Goal: Information Seeking & Learning: Compare options

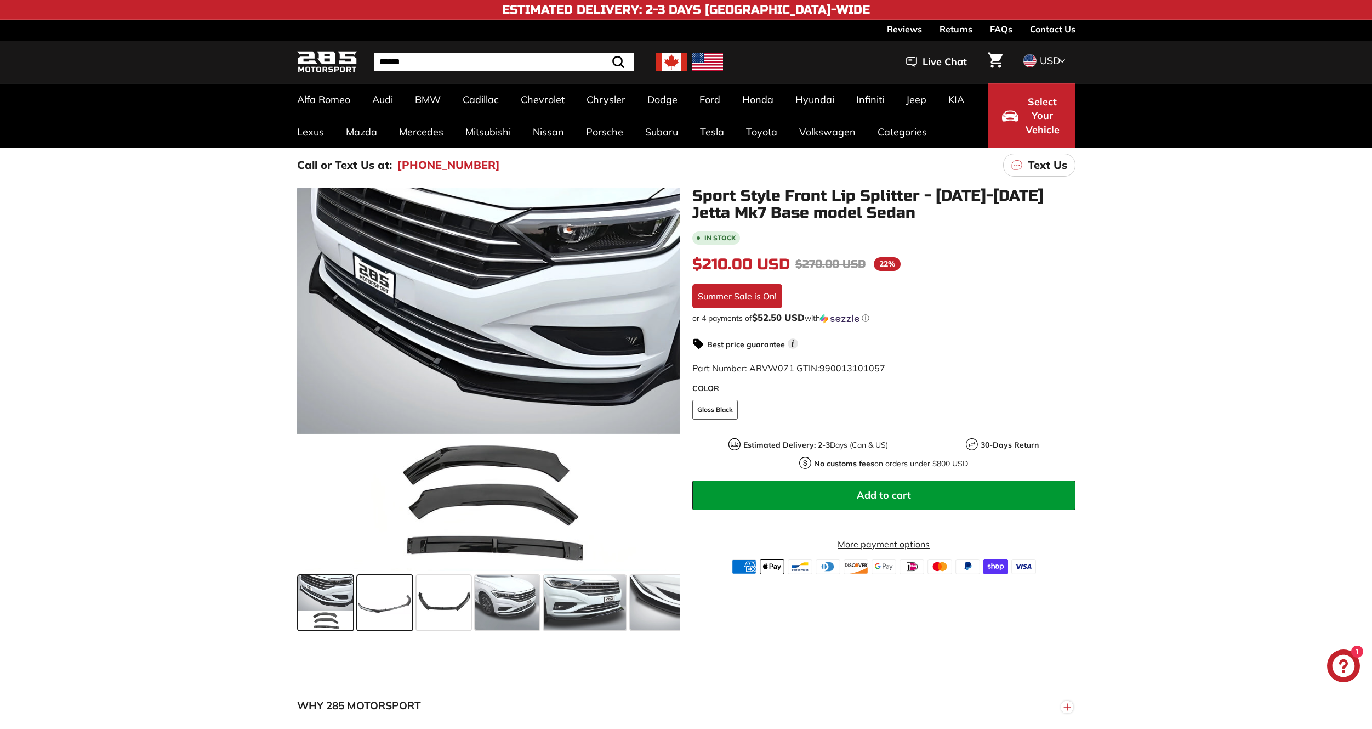
click at [386, 605] on span at bounding box center [384, 602] width 55 height 55
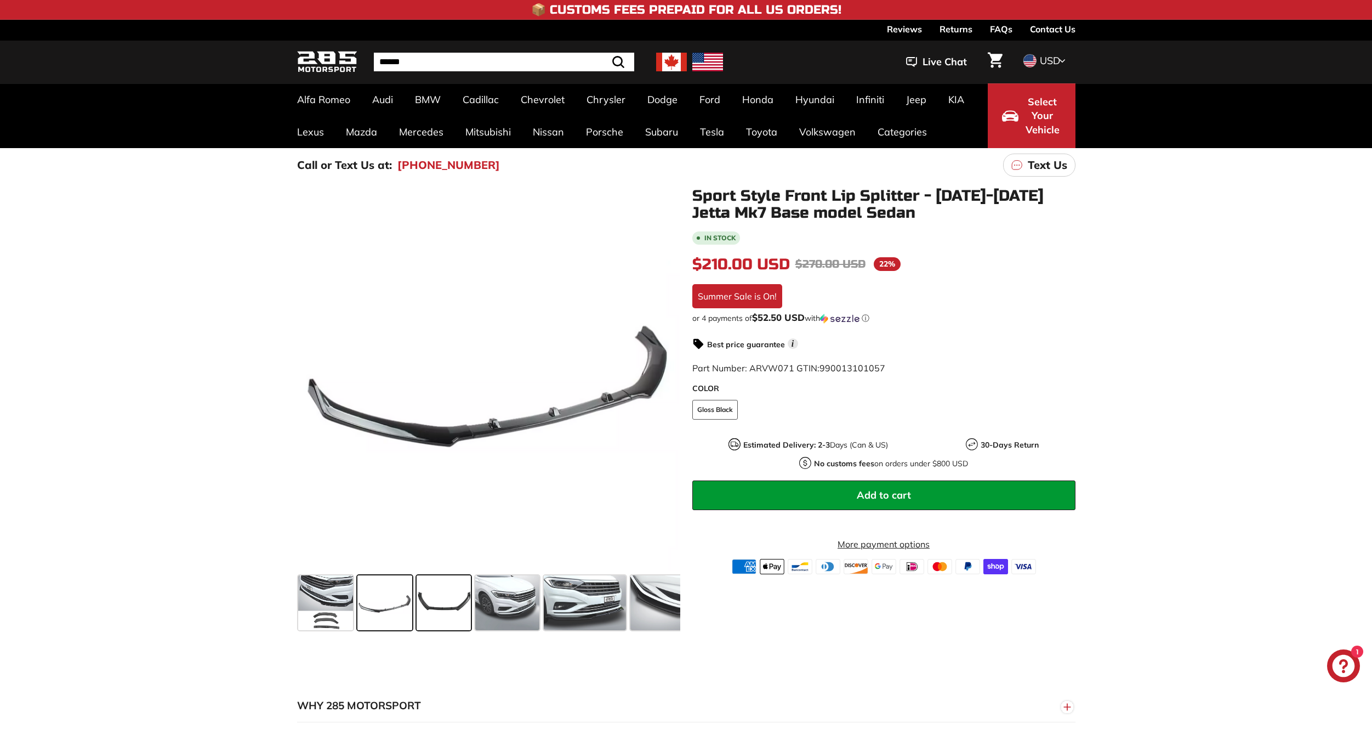
click at [441, 603] on span at bounding box center [444, 602] width 55 height 55
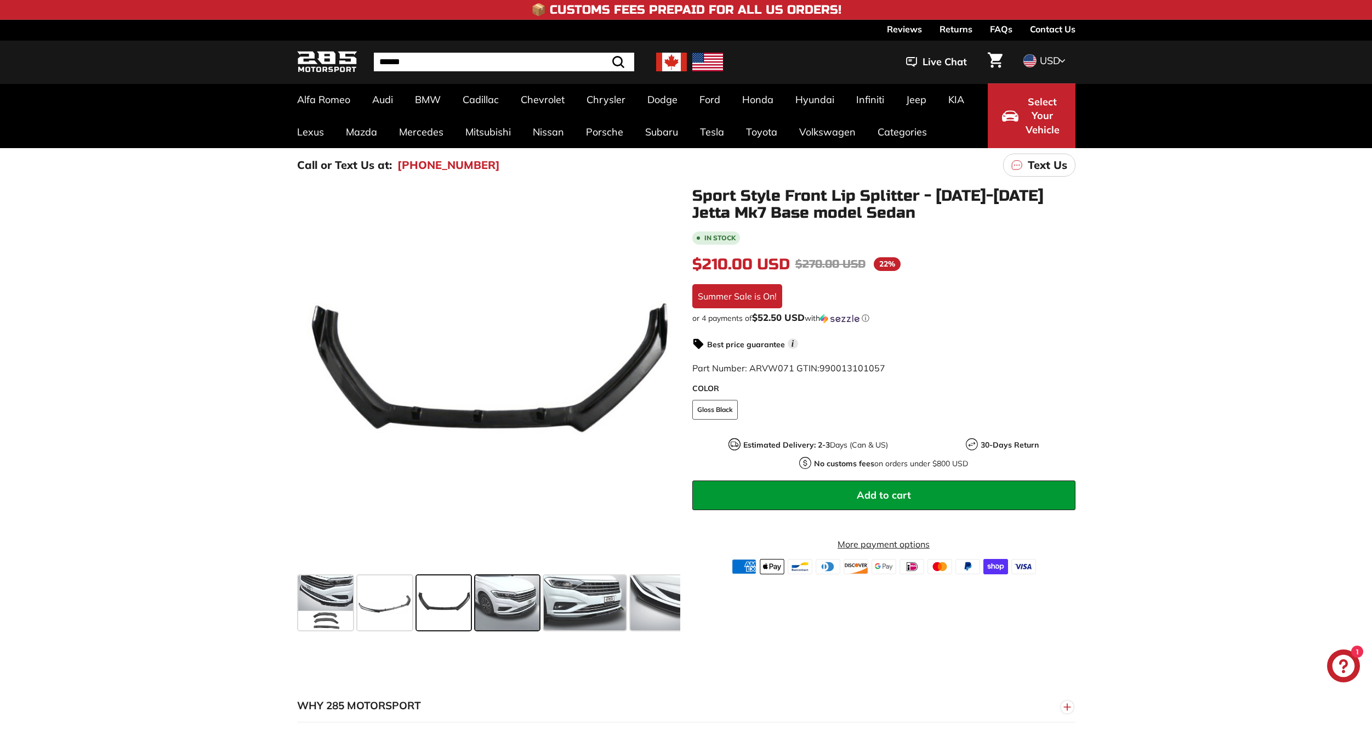
click at [496, 610] on span at bounding box center [507, 602] width 64 height 55
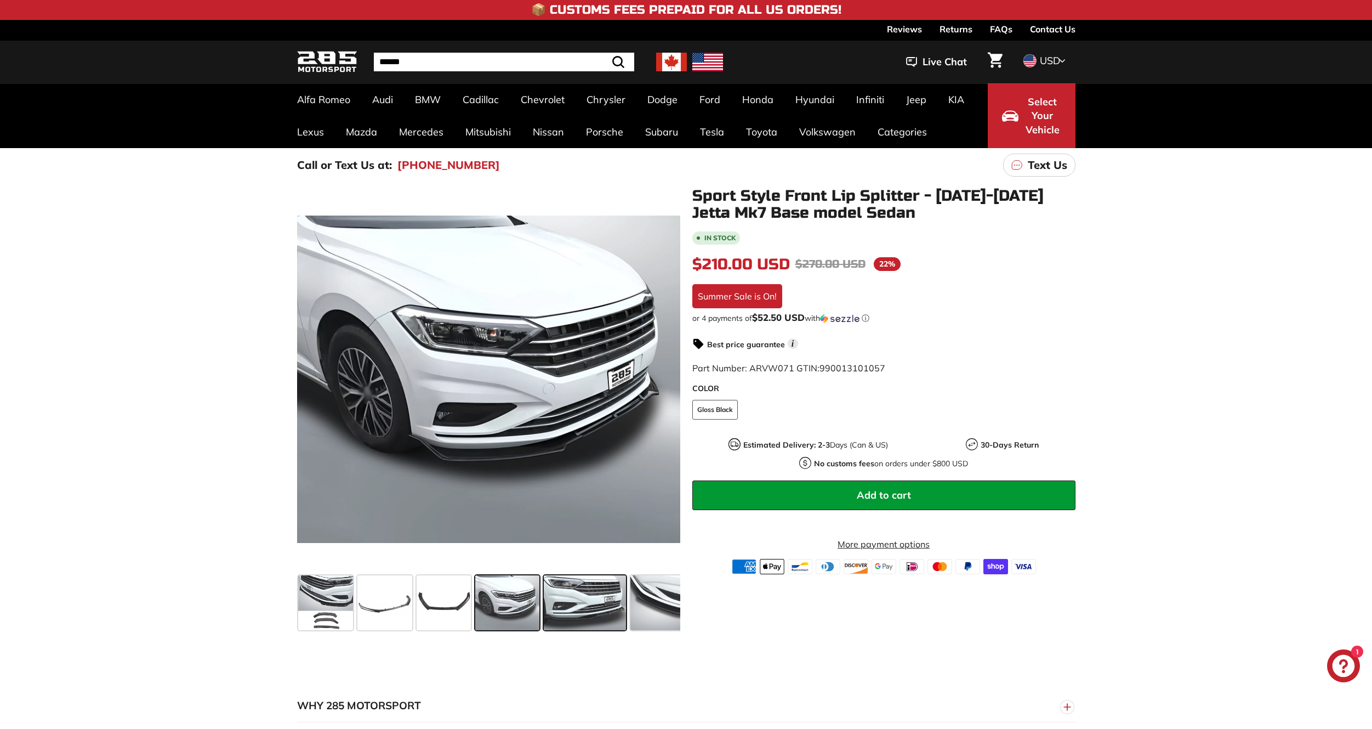
click at [568, 610] on span at bounding box center [585, 602] width 82 height 55
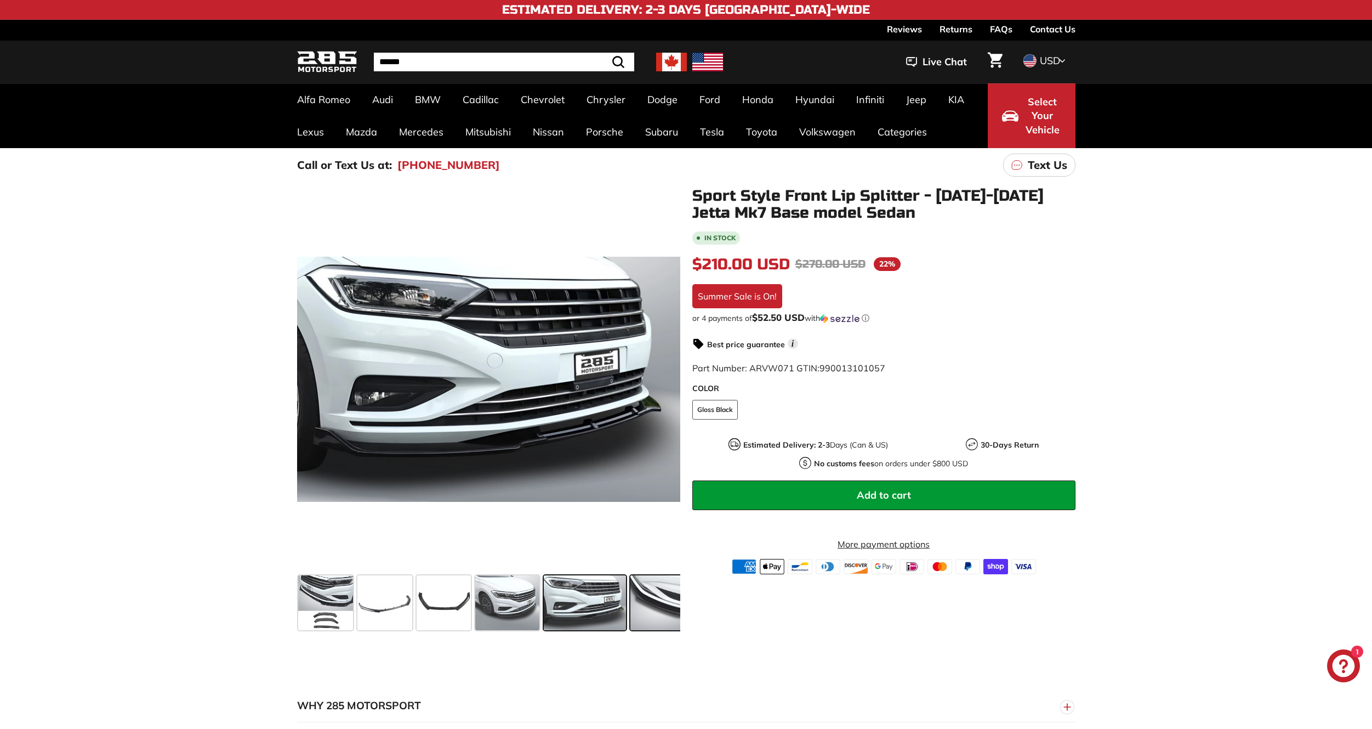
click at [634, 608] on span at bounding box center [664, 602] width 69 height 55
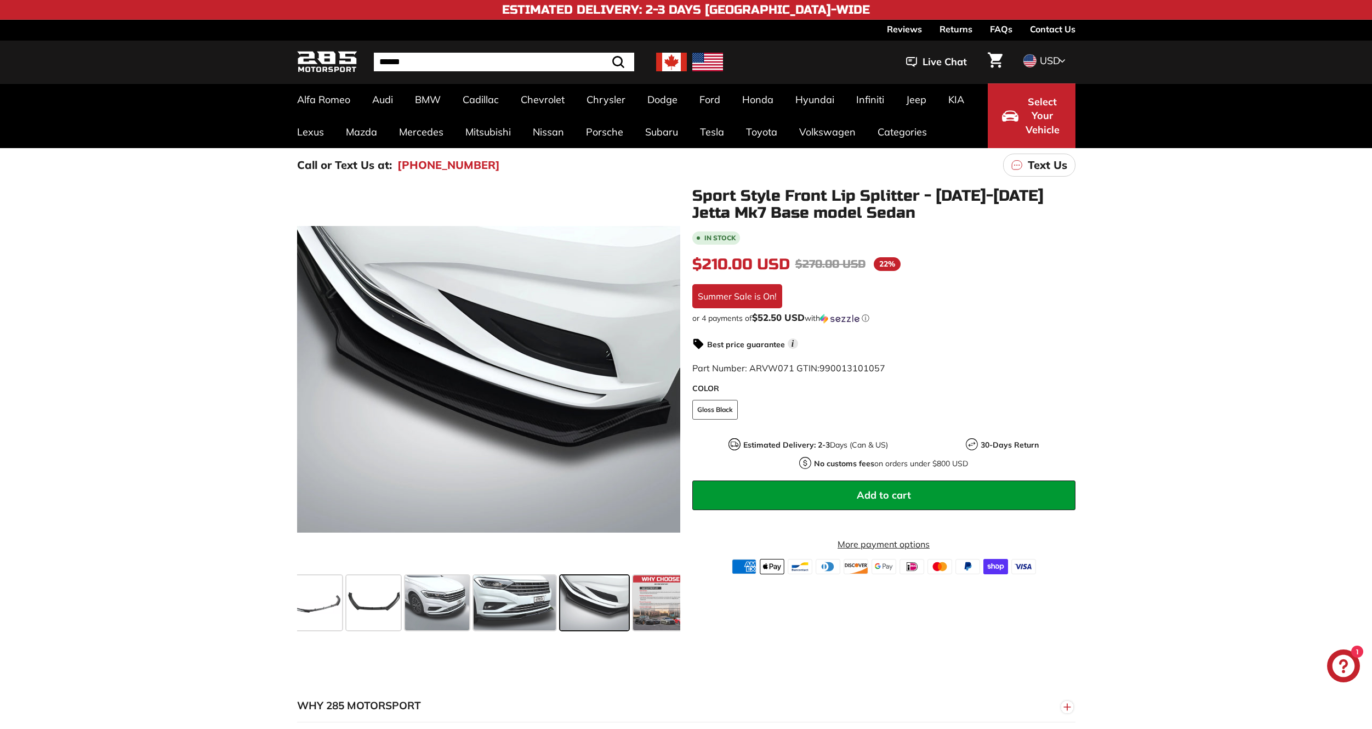
scroll to position [0, 81]
click at [634, 608] on span at bounding box center [650, 602] width 55 height 55
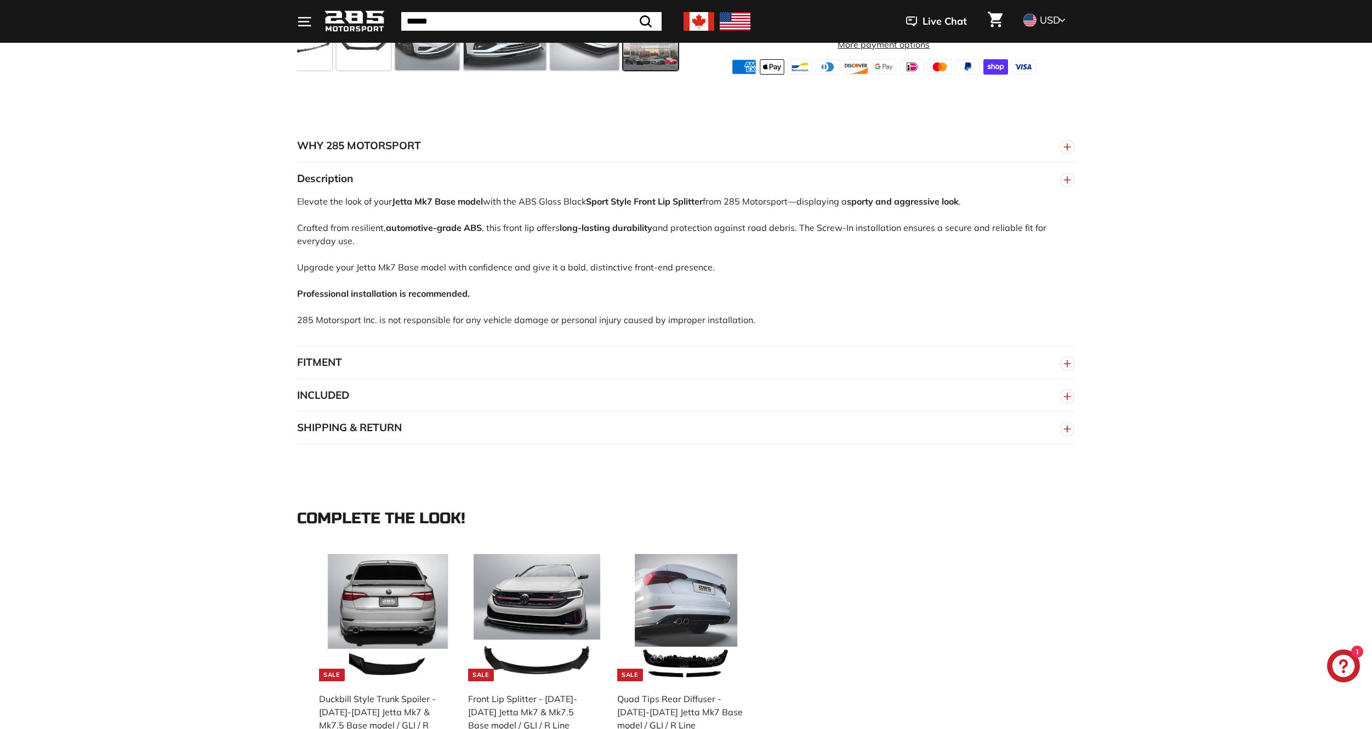
scroll to position [658, 0]
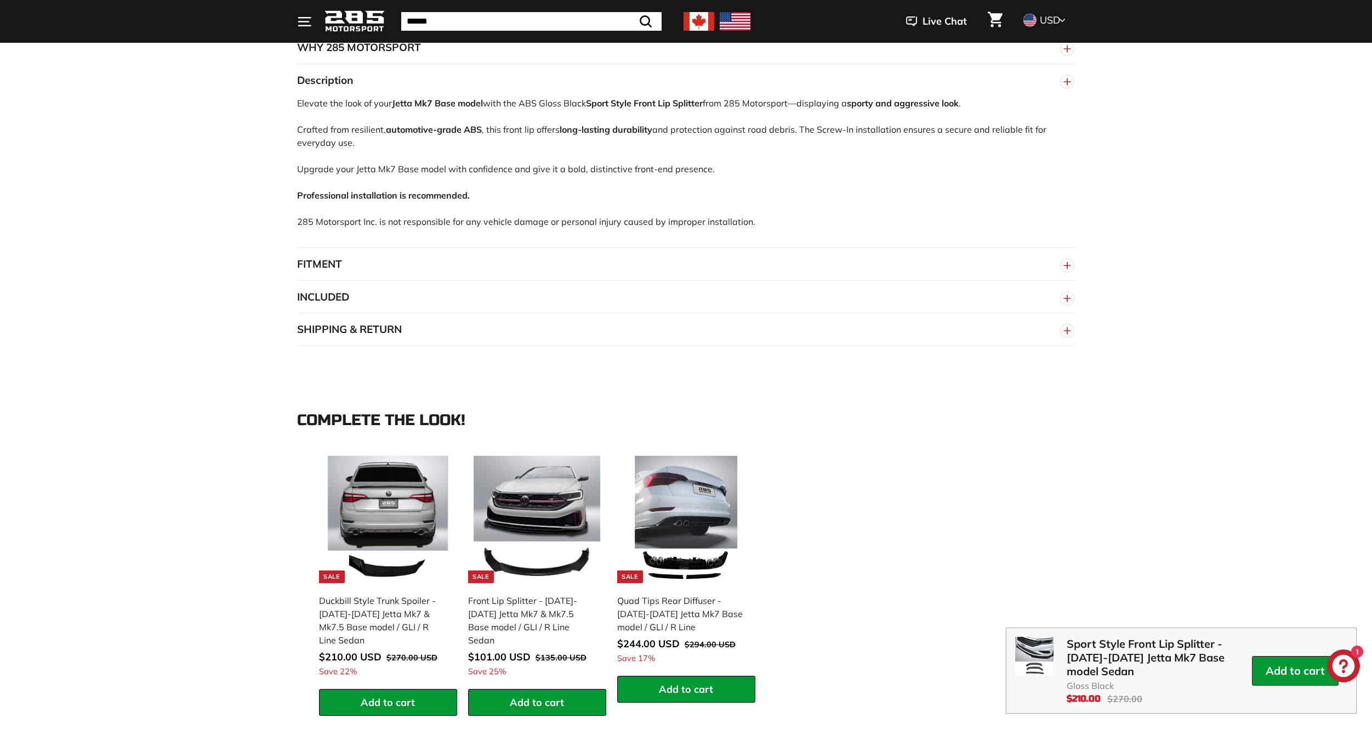
click at [1064, 253] on button "FITMENT" at bounding box center [686, 264] width 778 height 33
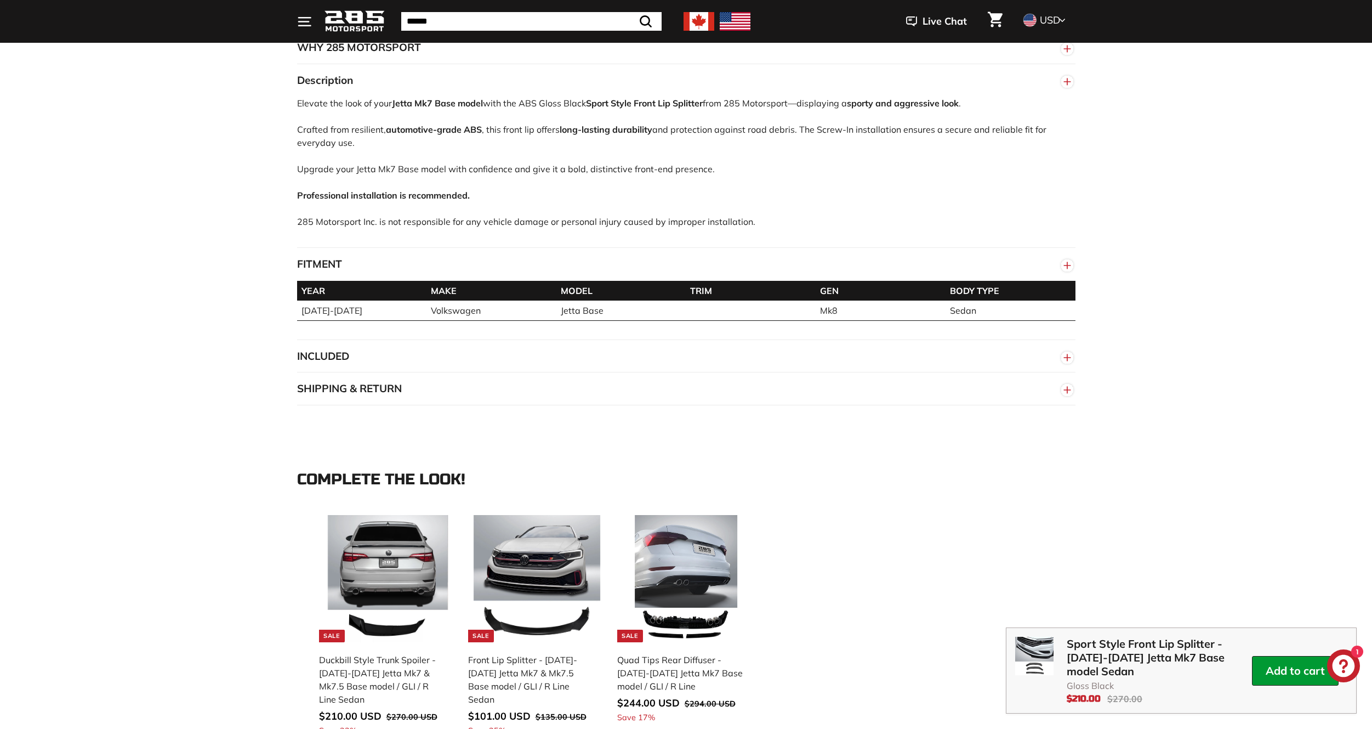
click at [1070, 259] on icon "button" at bounding box center [1067, 265] width 16 height 20
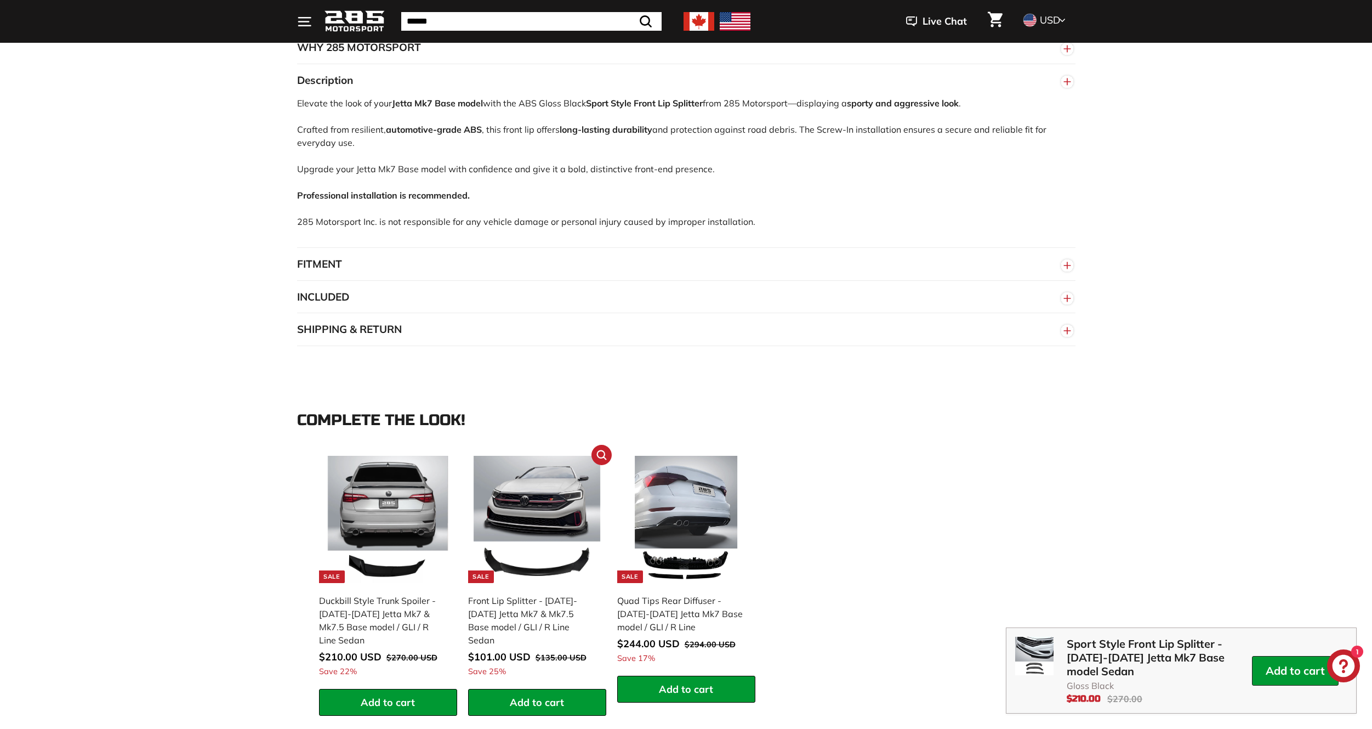
click at [557, 619] on div "Front Lip Splitter - [DATE]-[DATE] Jetta Mk7 & Mk7.5 Base model / GLI / R Line …" at bounding box center [531, 620] width 127 height 53
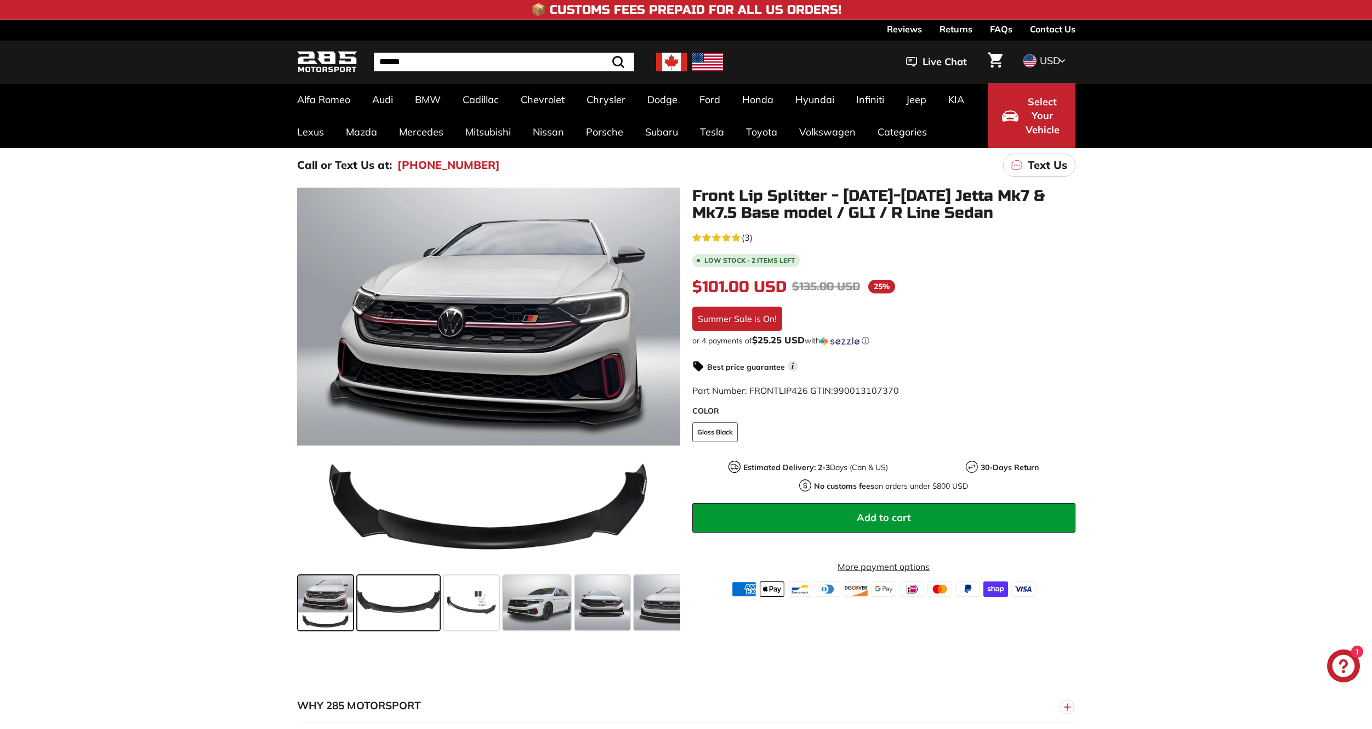
click at [388, 606] on span at bounding box center [398, 602] width 82 height 55
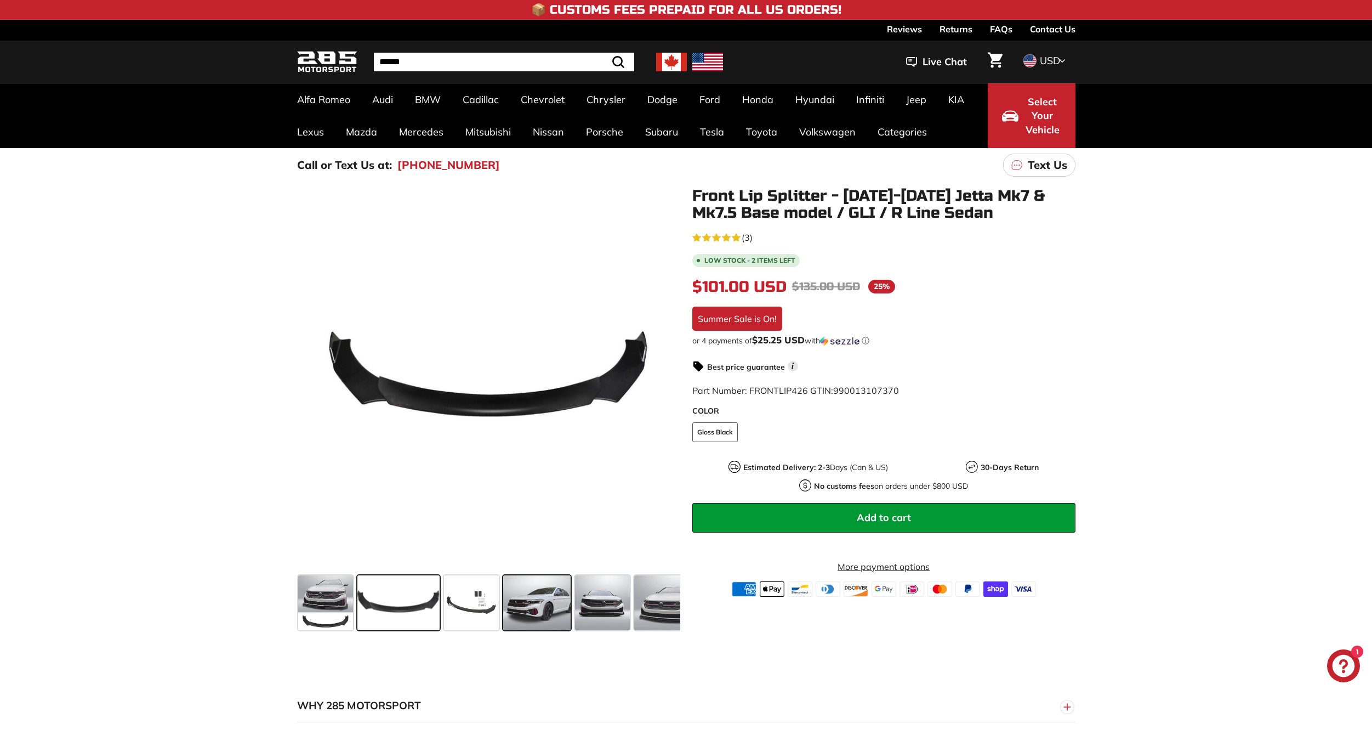
click at [515, 613] on span at bounding box center [537, 602] width 68 height 55
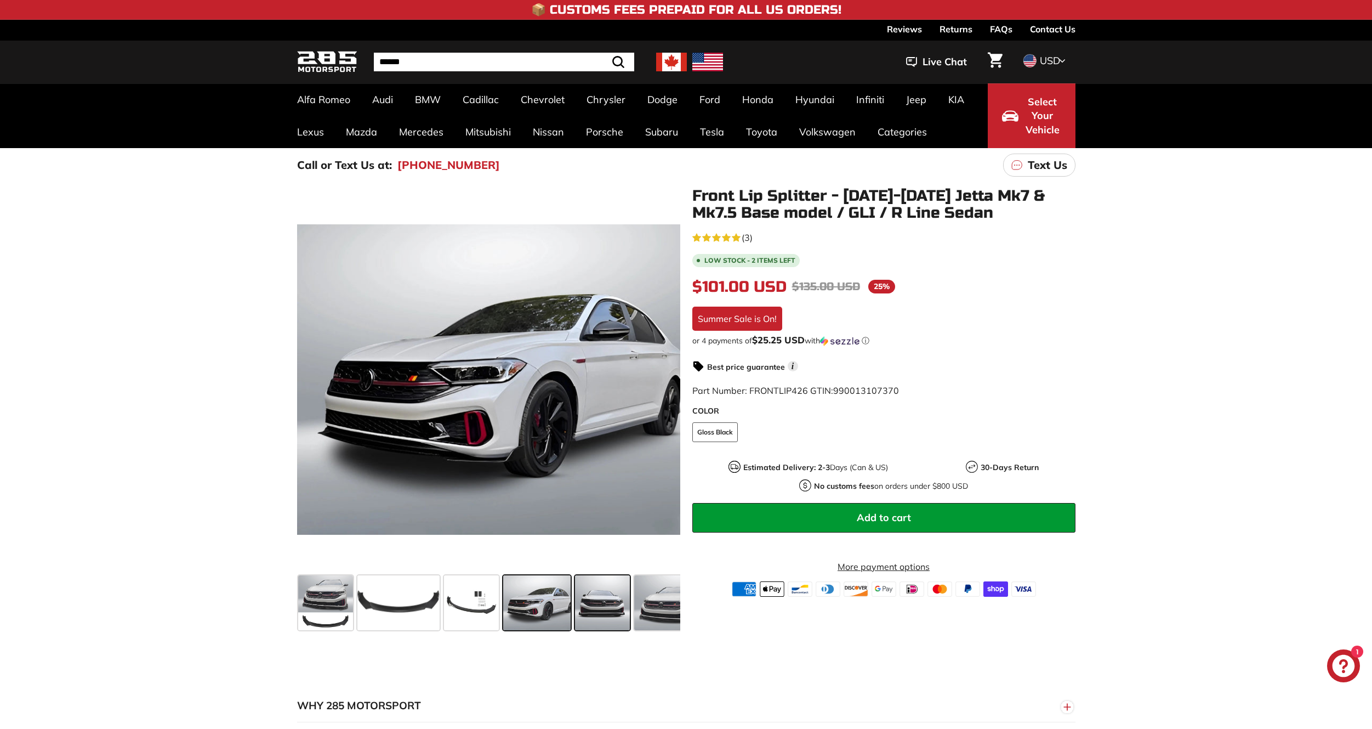
click at [581, 613] on span at bounding box center [602, 602] width 55 height 55
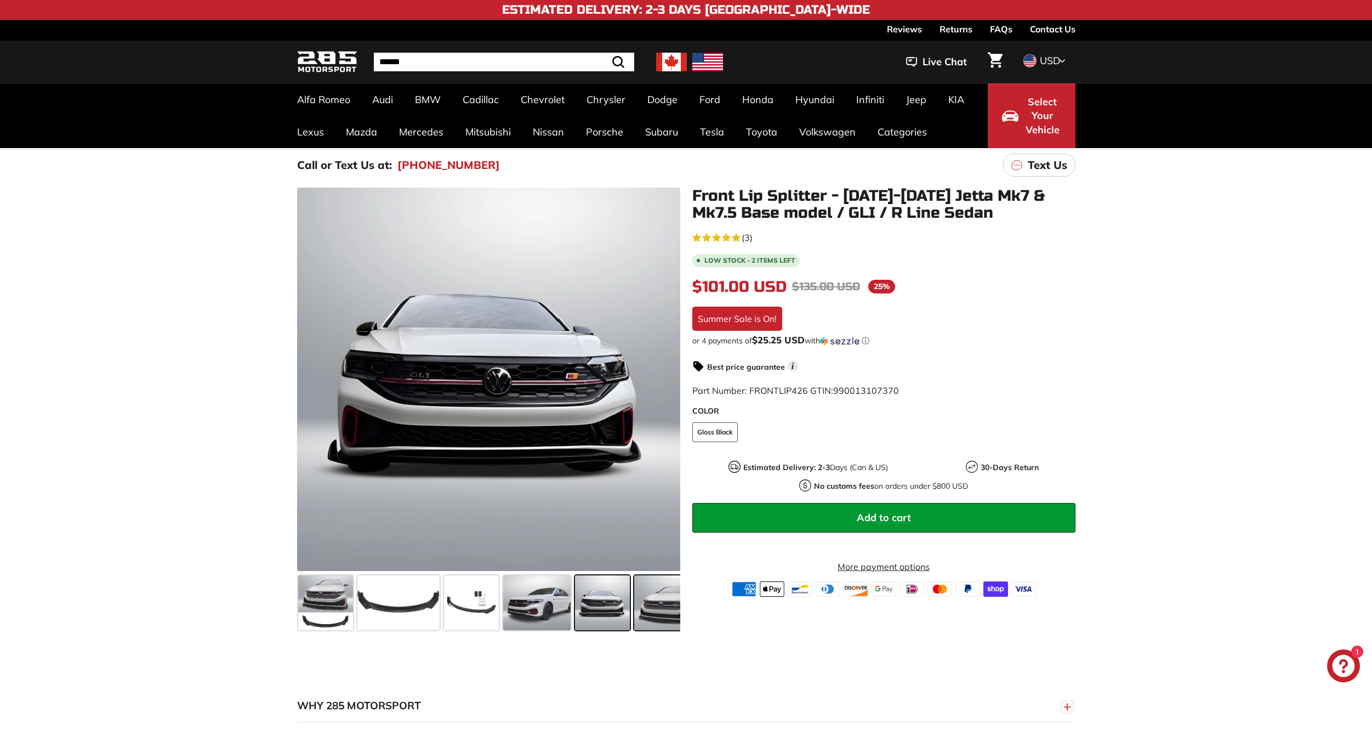
drag, startPoint x: 635, startPoint y: 600, endPoint x: 643, endPoint y: 599, distance: 7.3
click at [642, 599] on div at bounding box center [667, 602] width 70 height 59
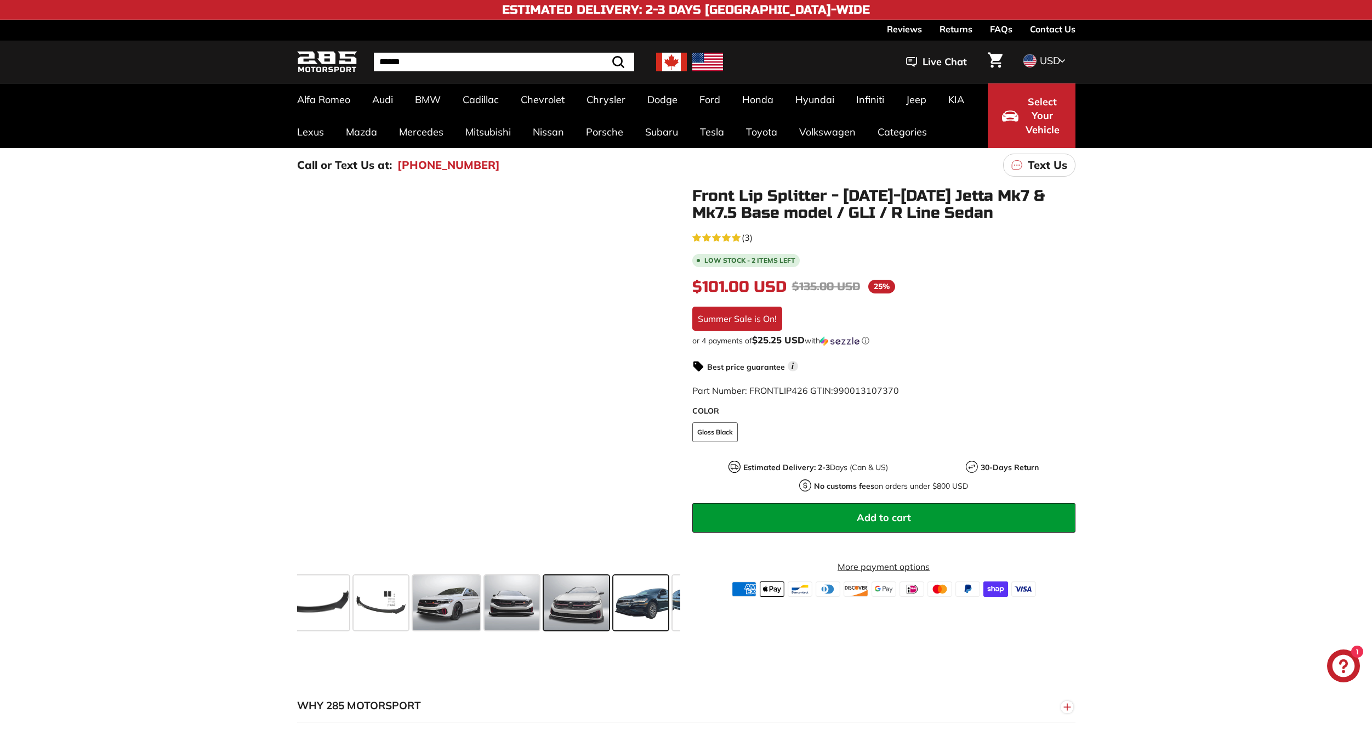
scroll to position [0, 179]
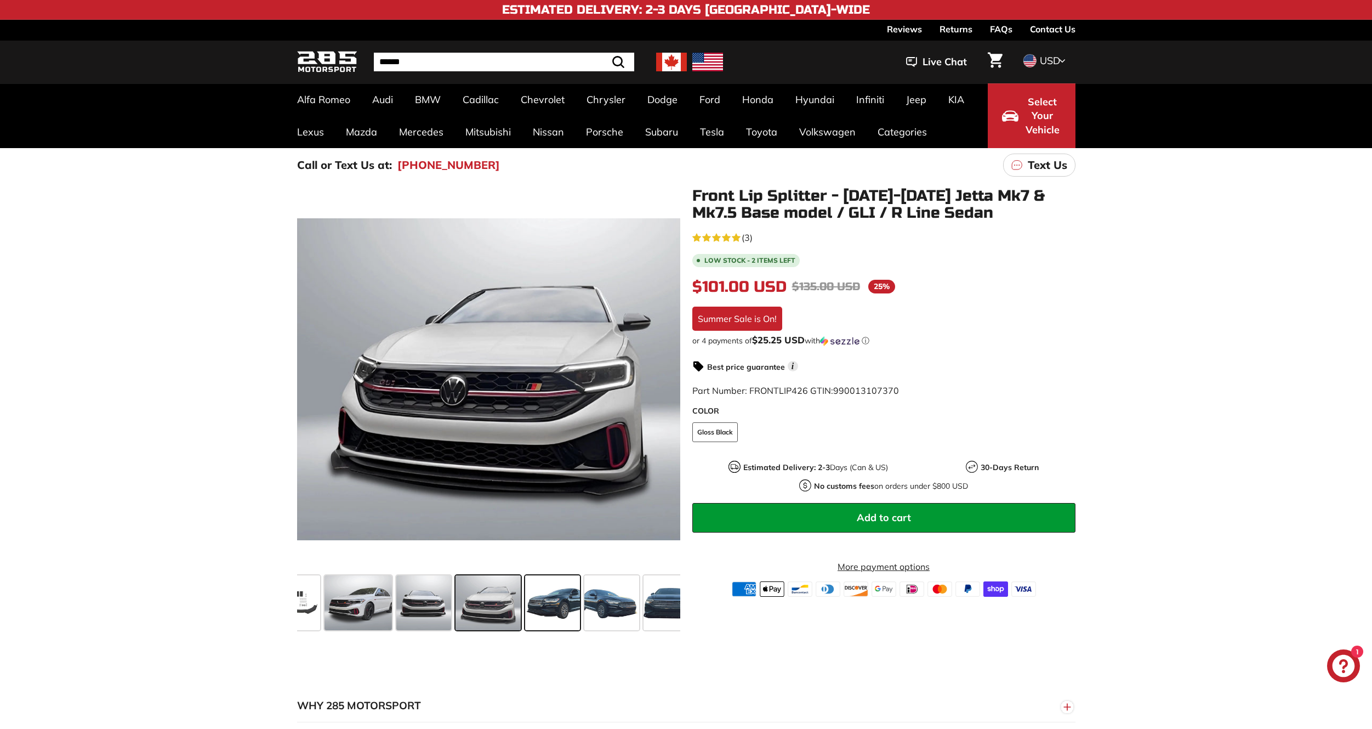
click at [556, 607] on span at bounding box center [552, 602] width 55 height 55
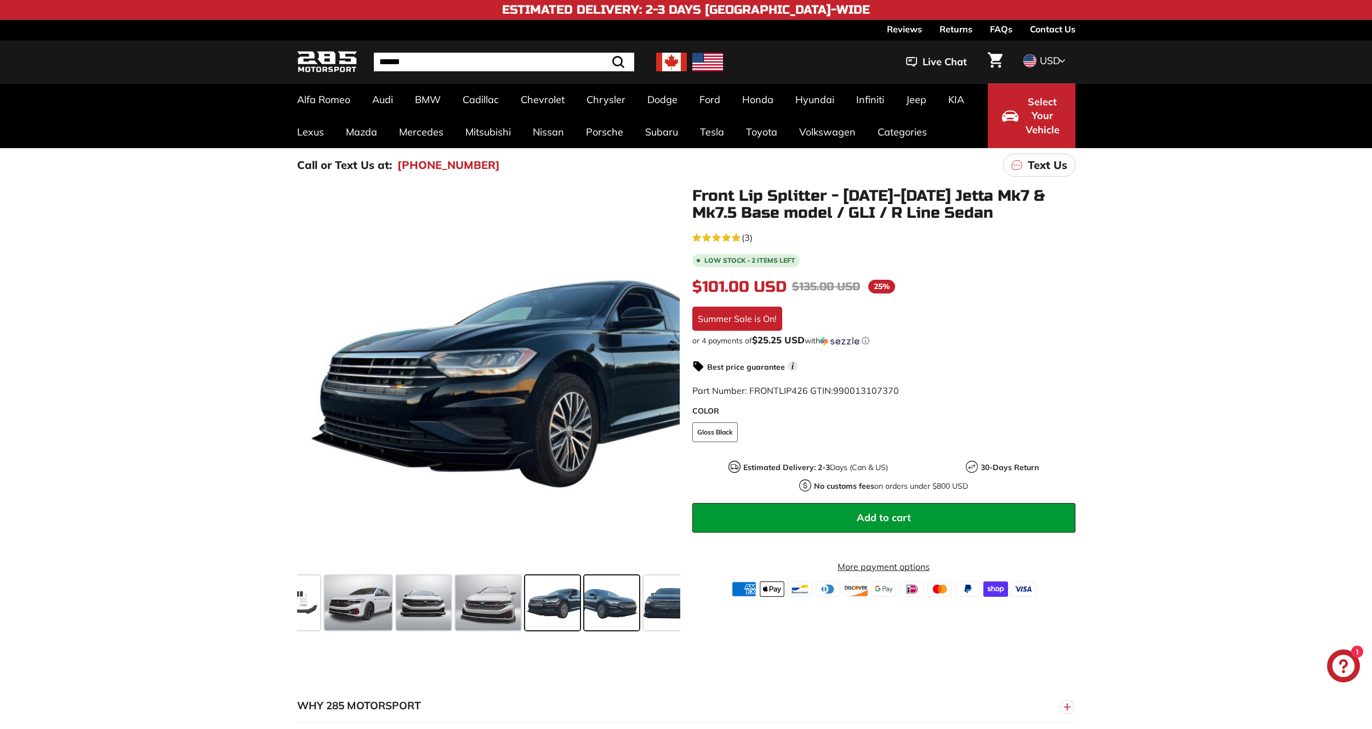
click at [592, 605] on span at bounding box center [611, 602] width 55 height 55
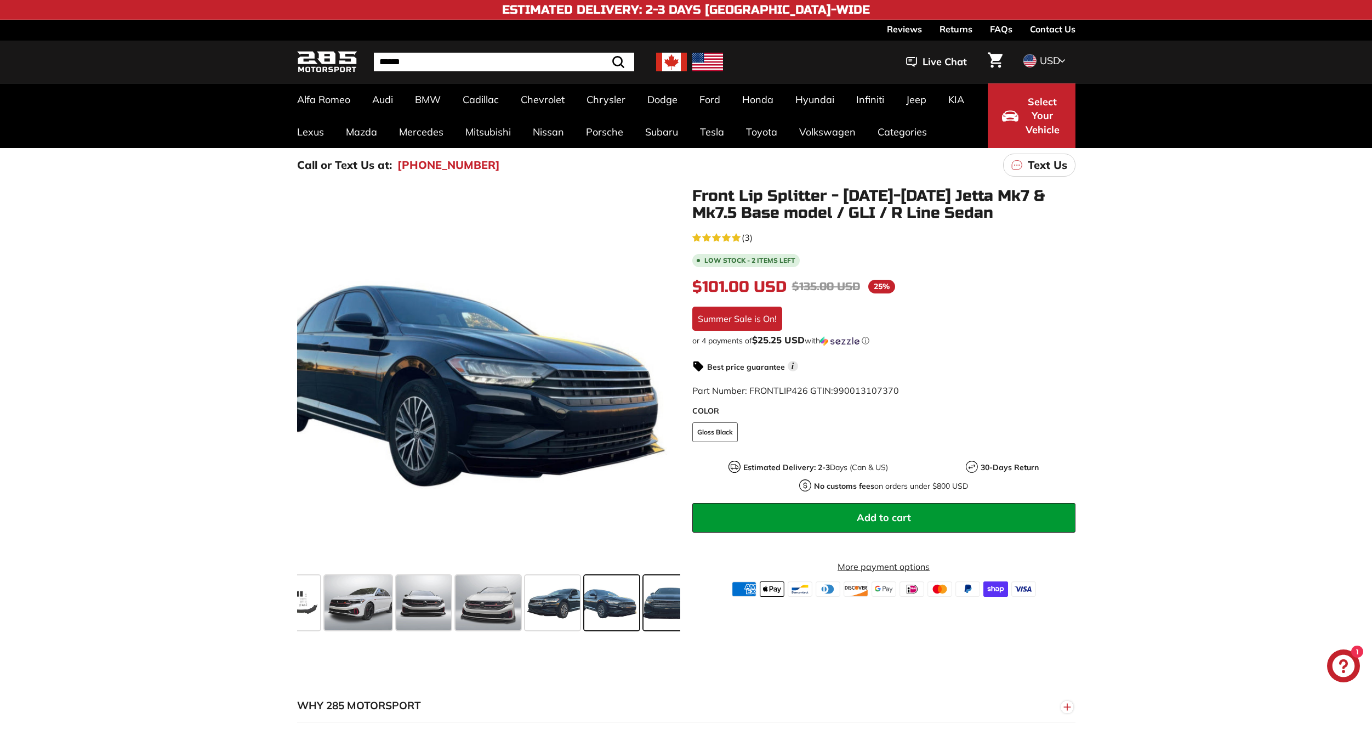
click at [649, 601] on span at bounding box center [671, 602] width 55 height 55
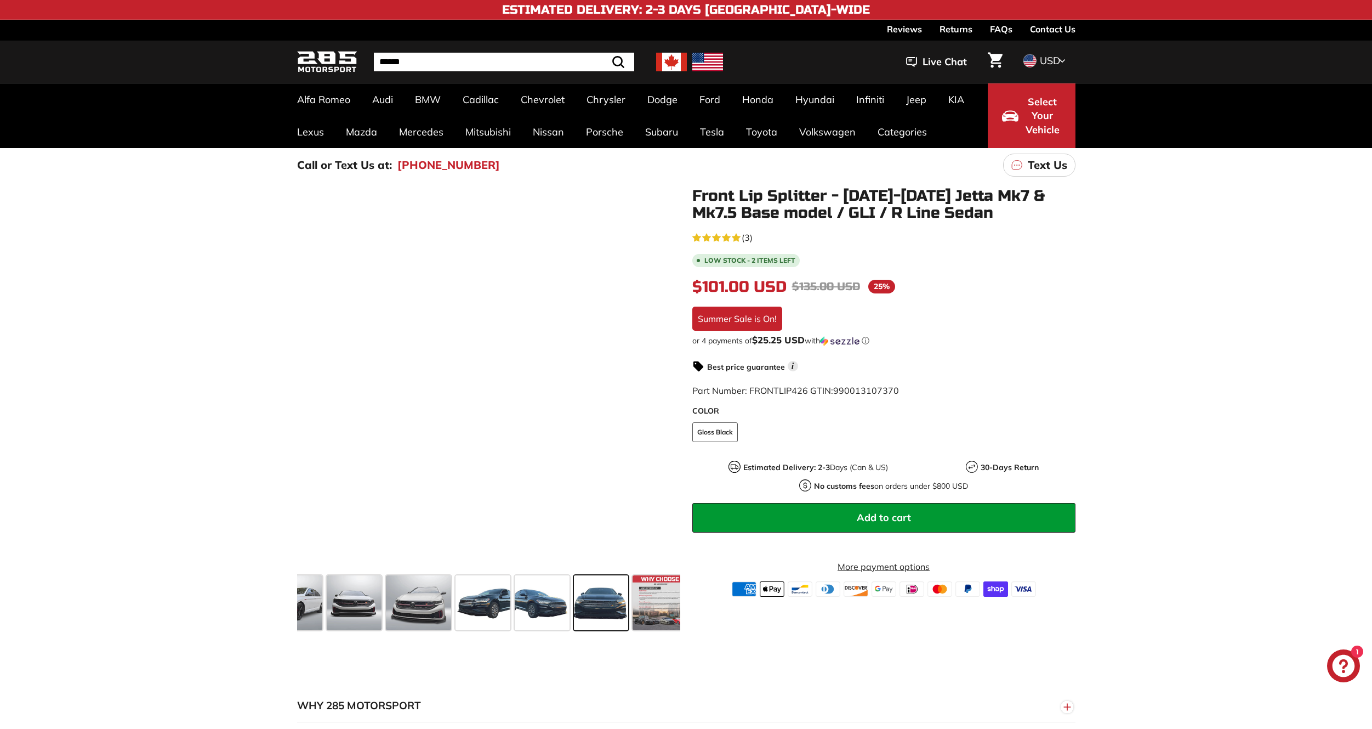
scroll to position [0, 258]
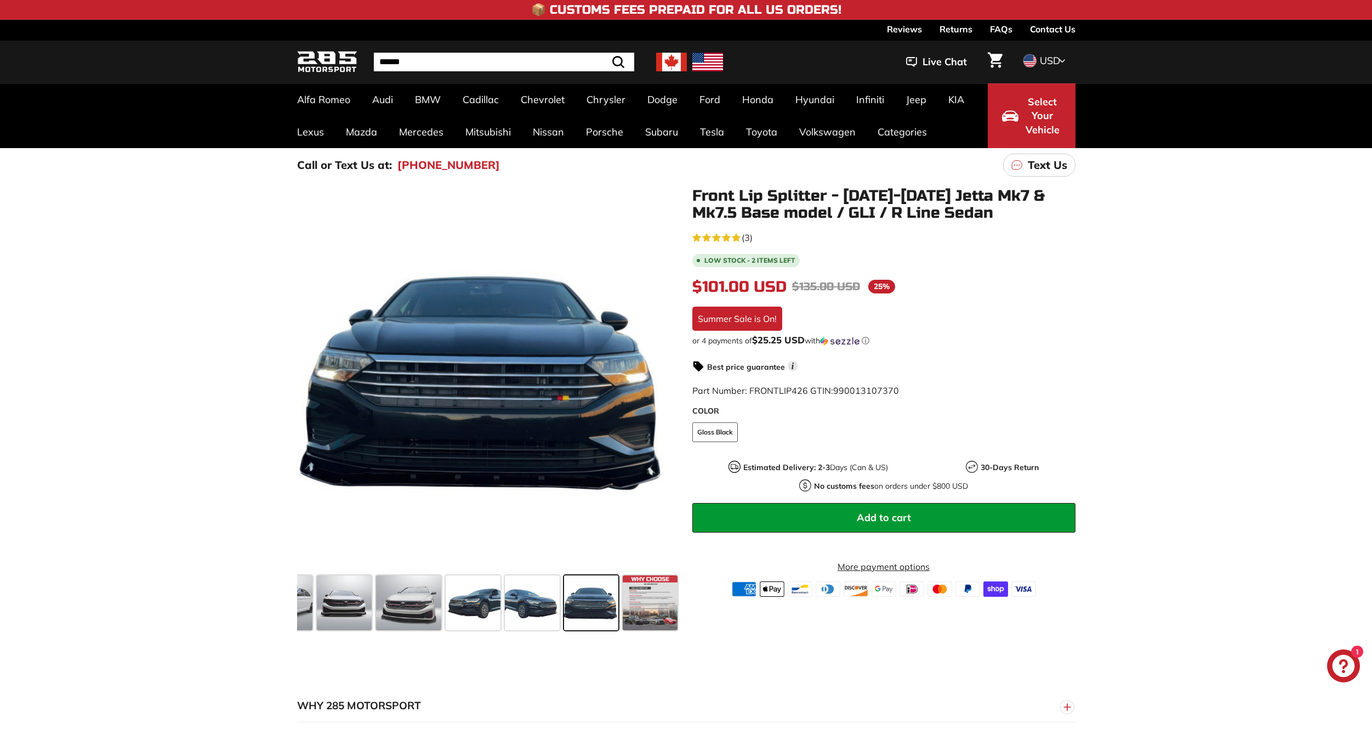
click at [649, 601] on span at bounding box center [650, 602] width 55 height 55
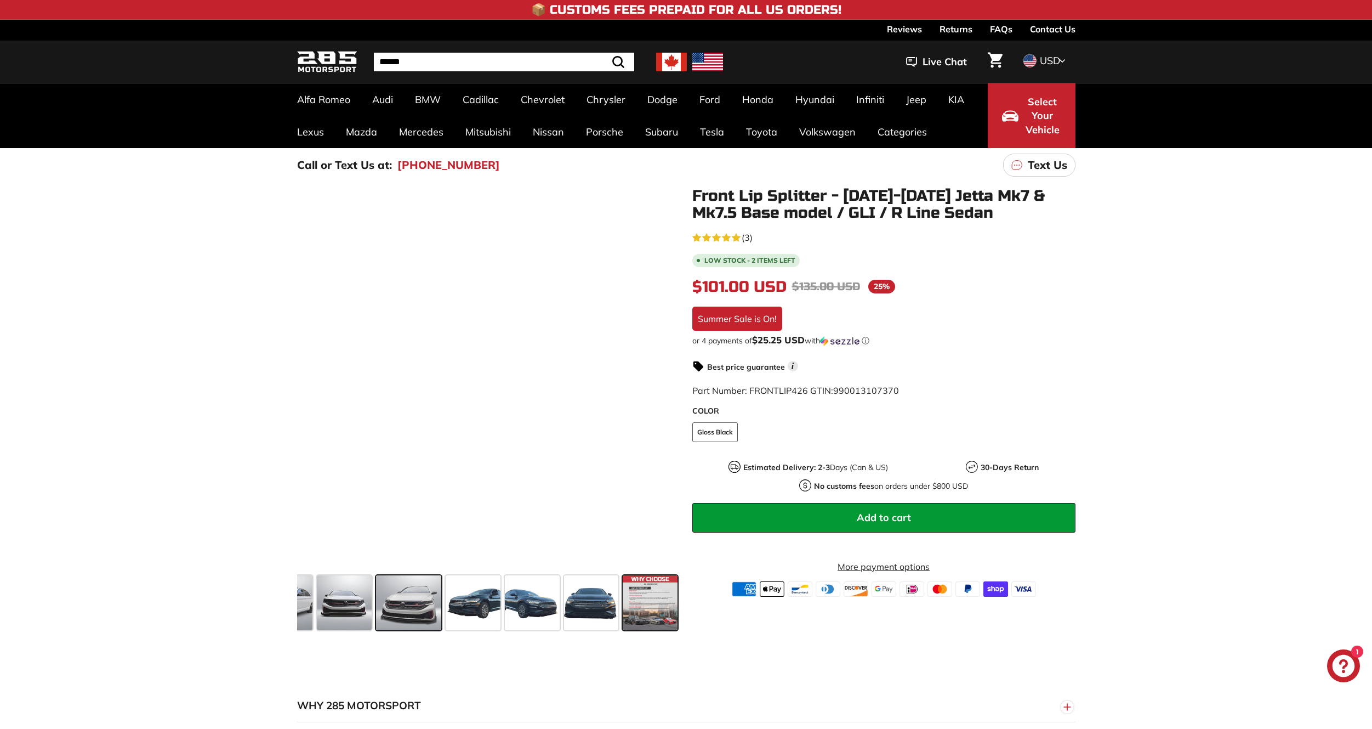
scroll to position [0, 258]
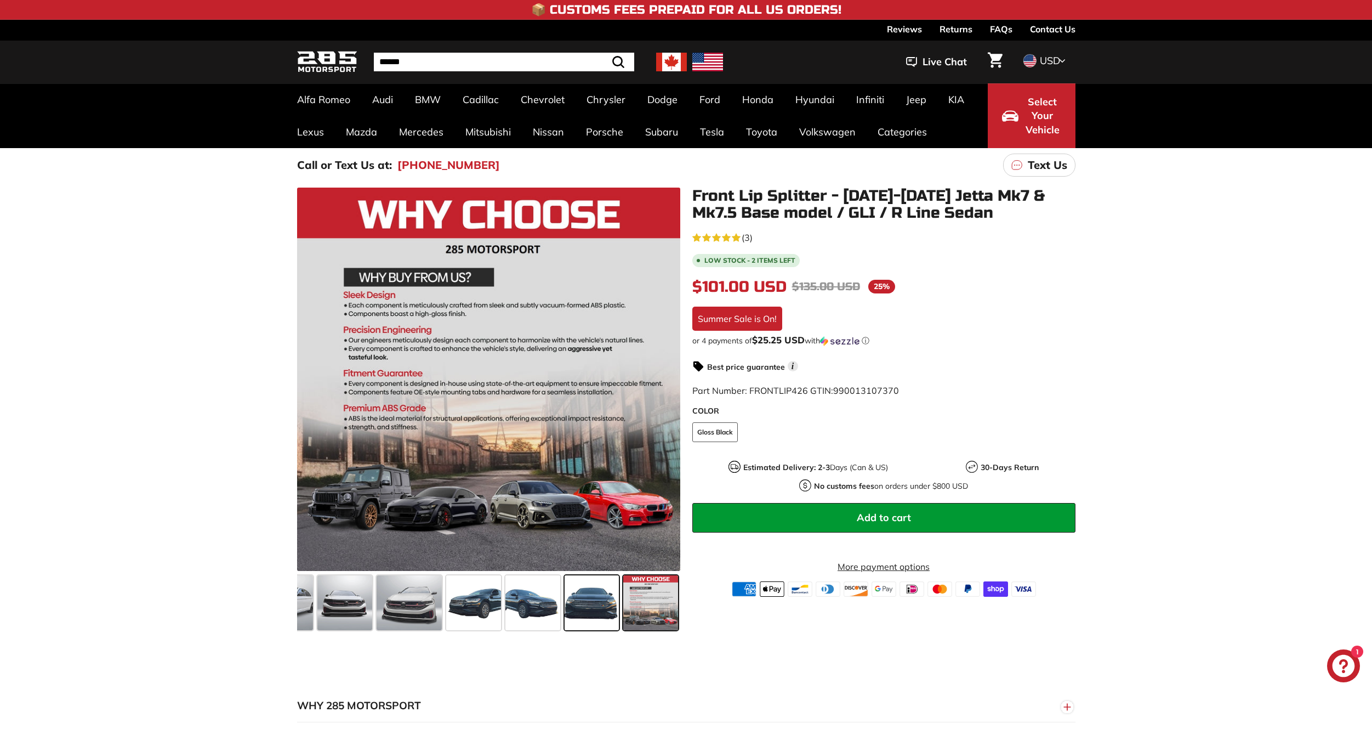
drag, startPoint x: 341, startPoint y: 584, endPoint x: 592, endPoint y: 590, distance: 251.2
click at [592, 590] on div at bounding box center [488, 603] width 383 height 64
click at [350, 599] on span at bounding box center [344, 602] width 55 height 55
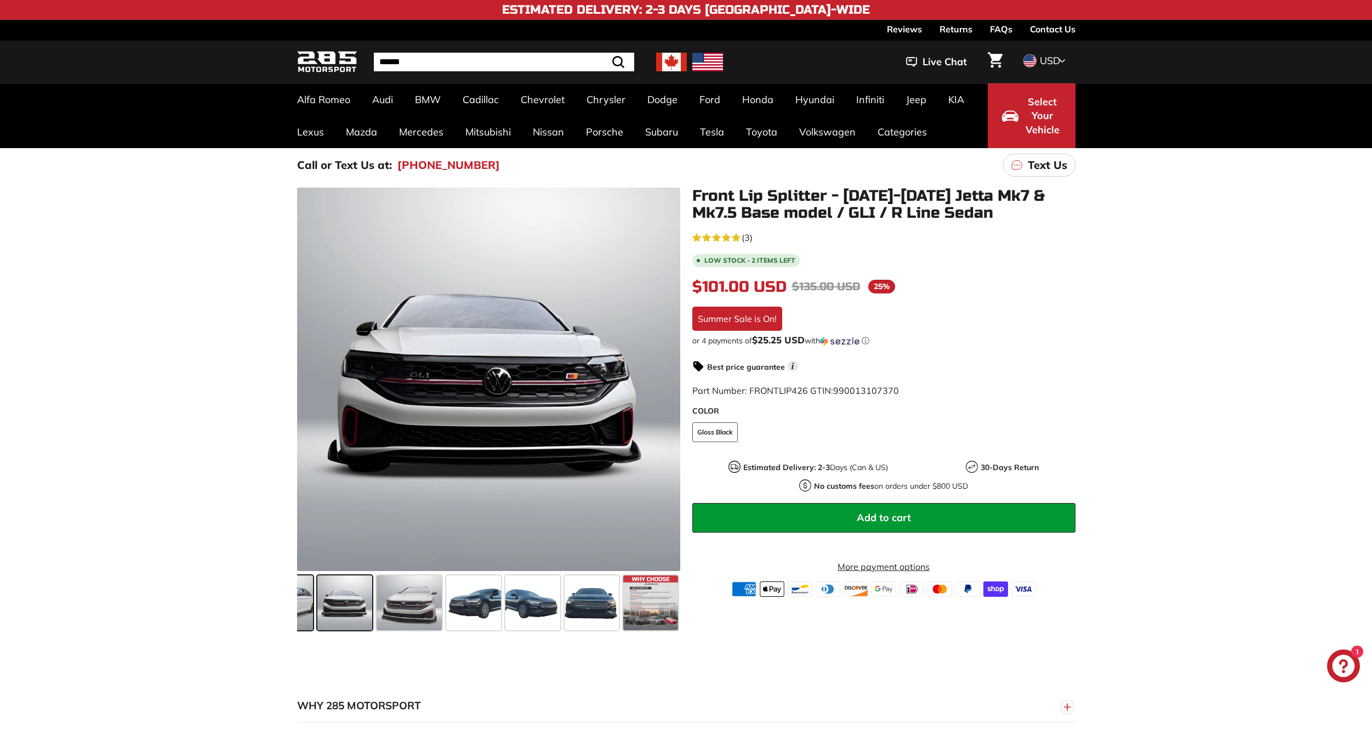
click at [306, 599] on span at bounding box center [280, 602] width 68 height 55
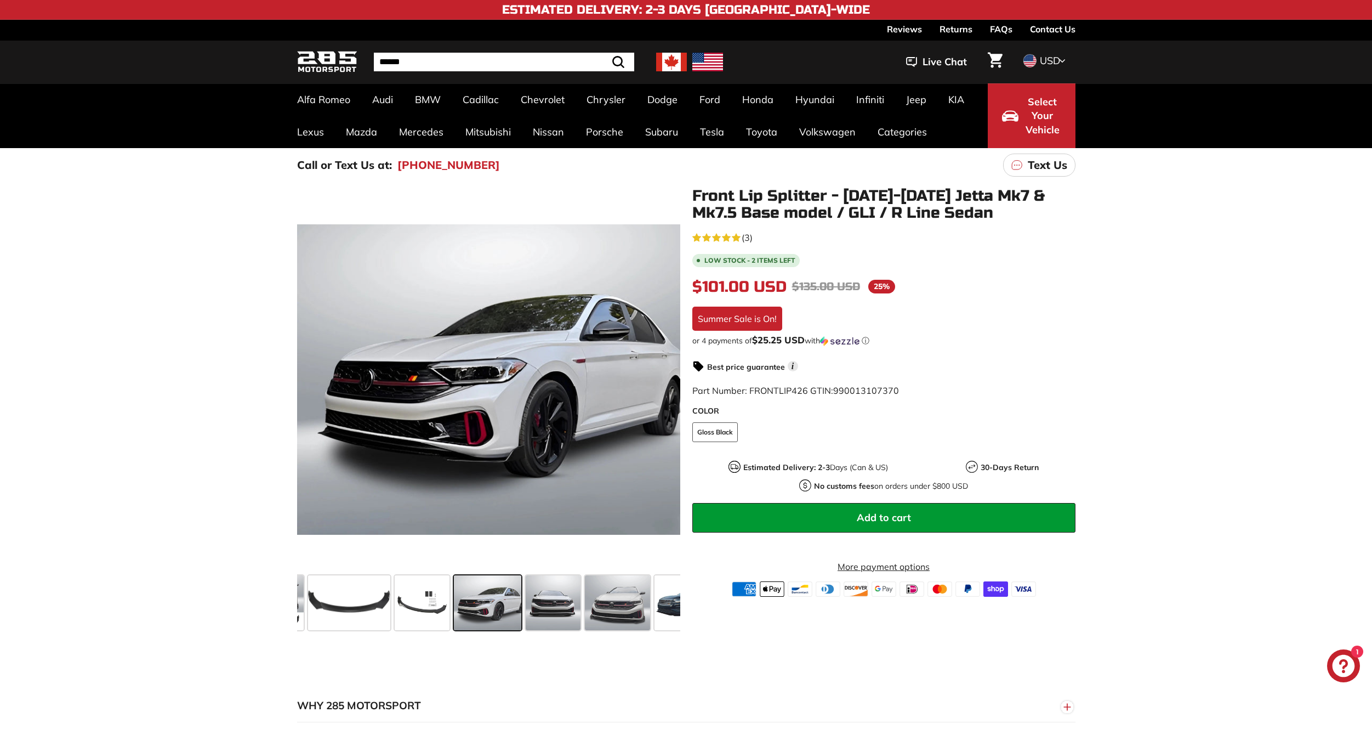
scroll to position [0, 49]
drag, startPoint x: 319, startPoint y: 598, endPoint x: 322, endPoint y: 602, distance: 5.8
click at [322, 603] on span at bounding box center [350, 602] width 82 height 55
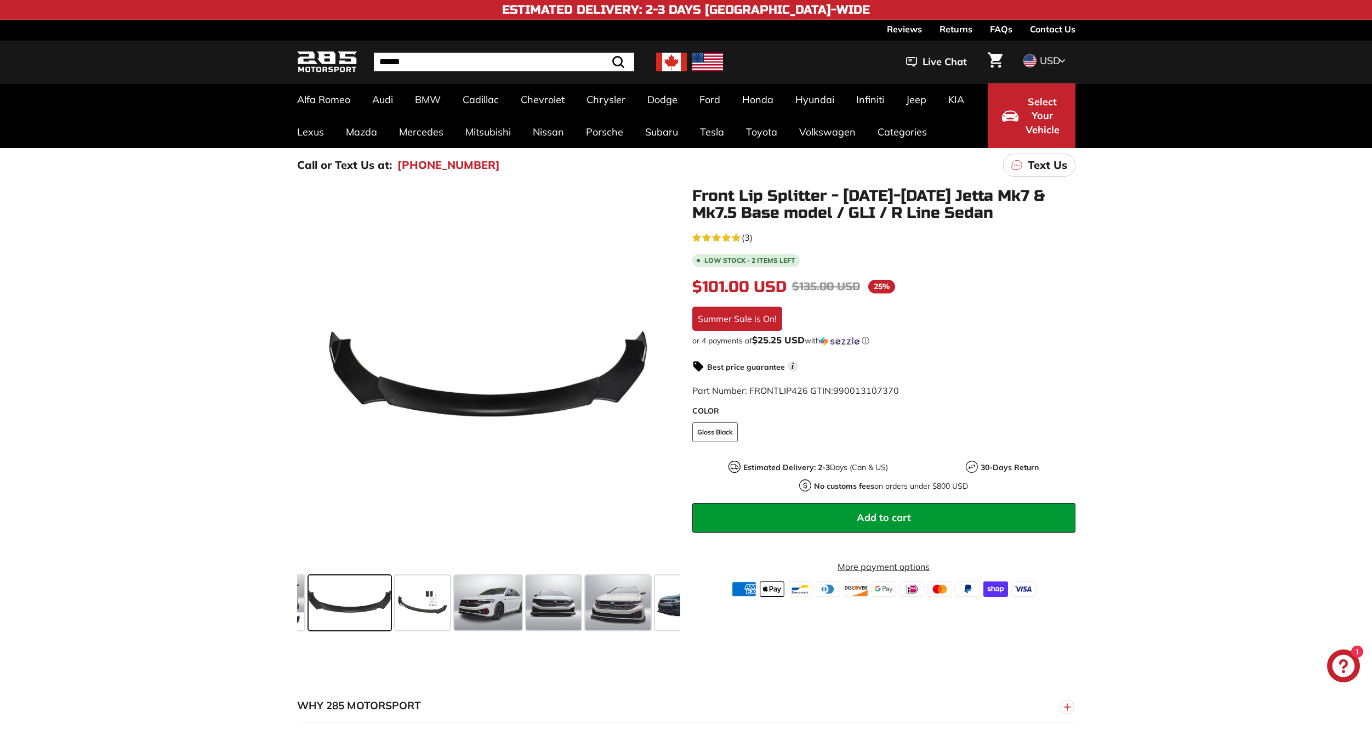
scroll to position [0, 0]
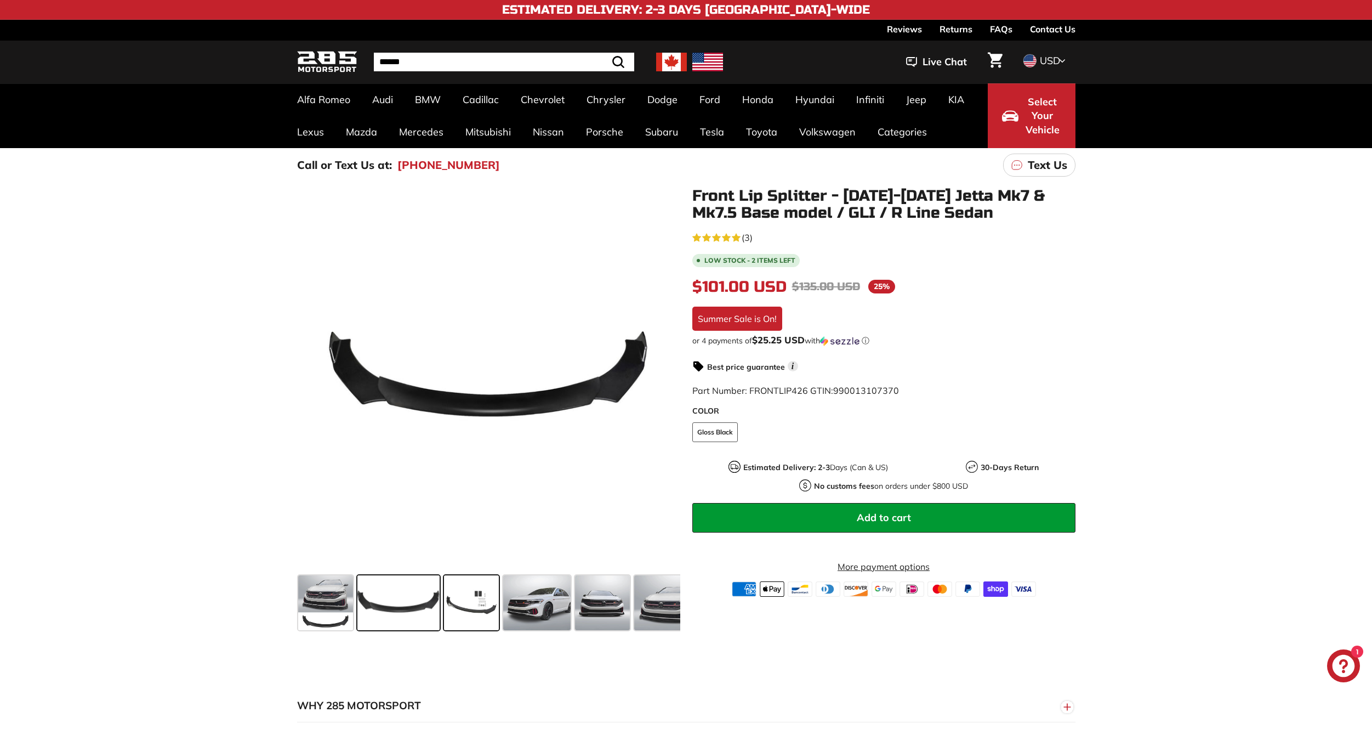
click at [475, 598] on span at bounding box center [471, 602] width 55 height 55
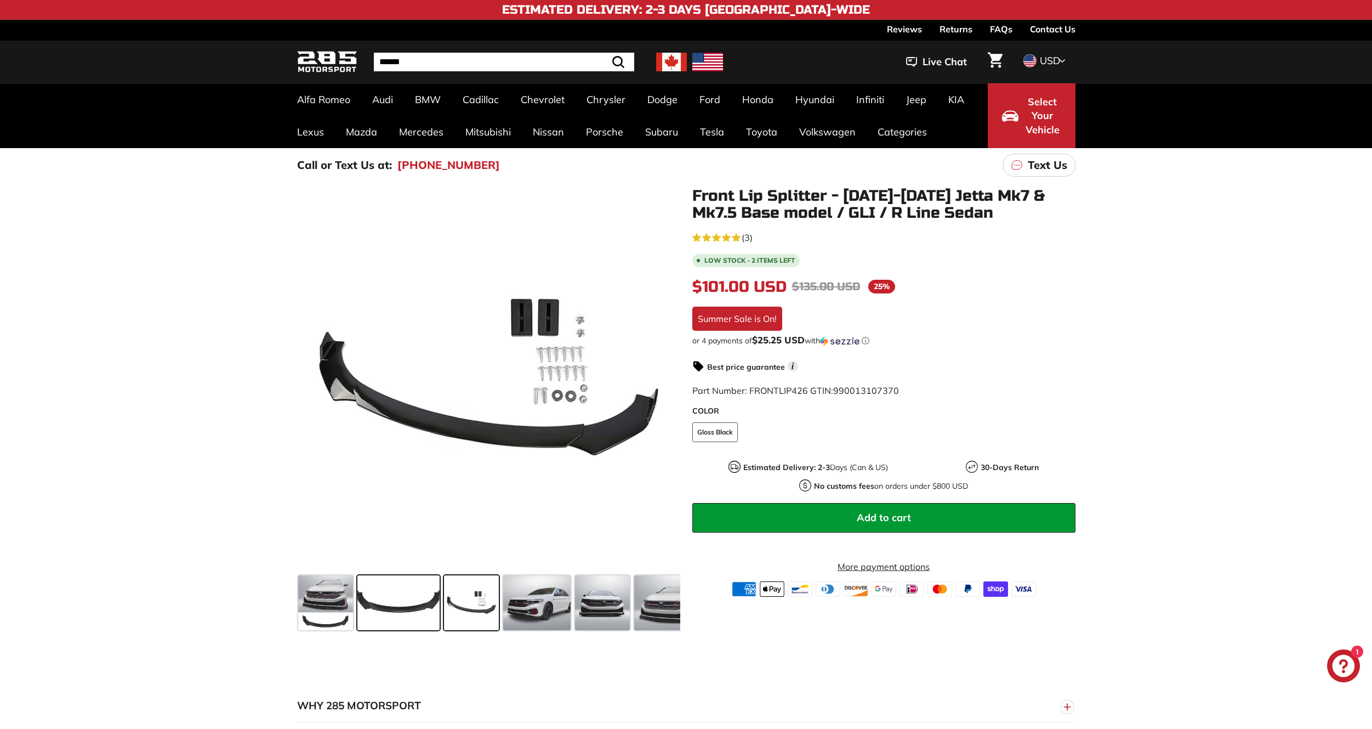
click at [382, 600] on span at bounding box center [398, 602] width 82 height 55
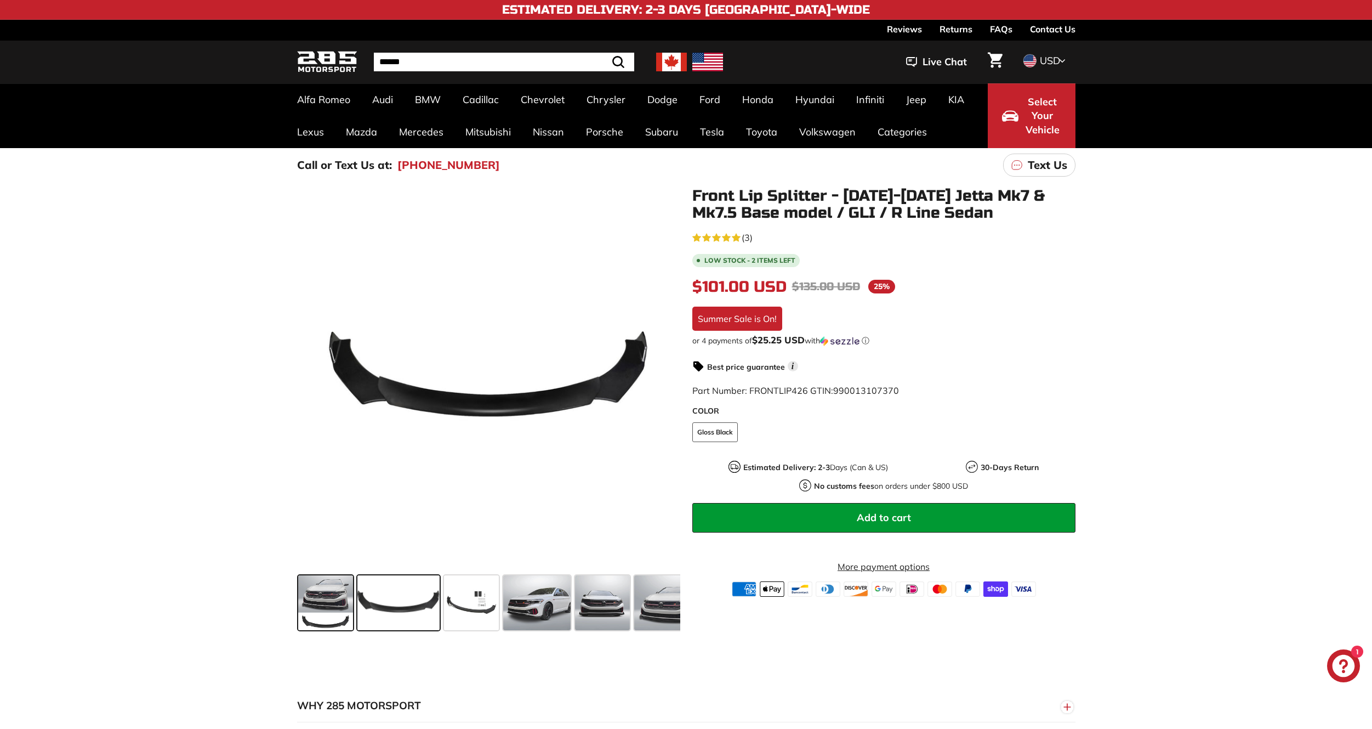
click at [343, 598] on span at bounding box center [325, 602] width 55 height 55
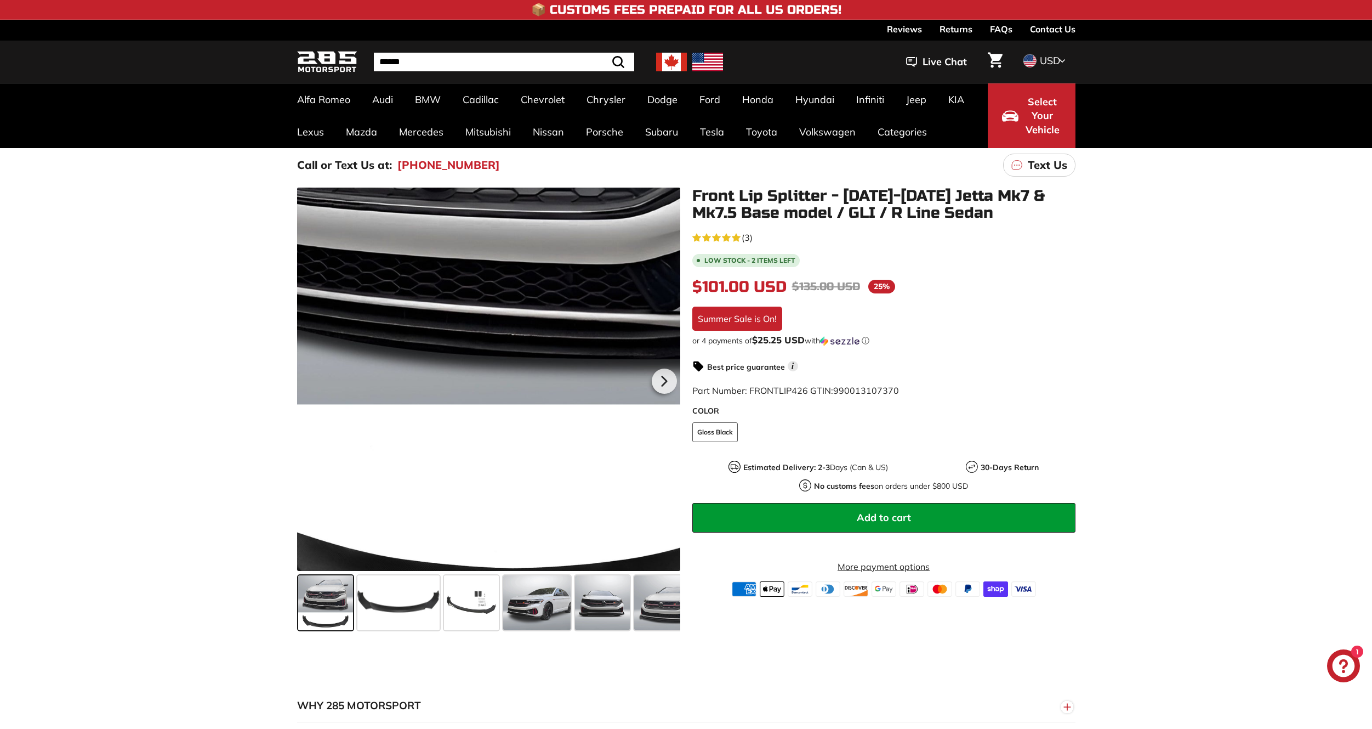
drag, startPoint x: 395, startPoint y: 566, endPoint x: 464, endPoint y: 487, distance: 105.7
click at [464, 487] on div at bounding box center [488, 378] width 383 height 383
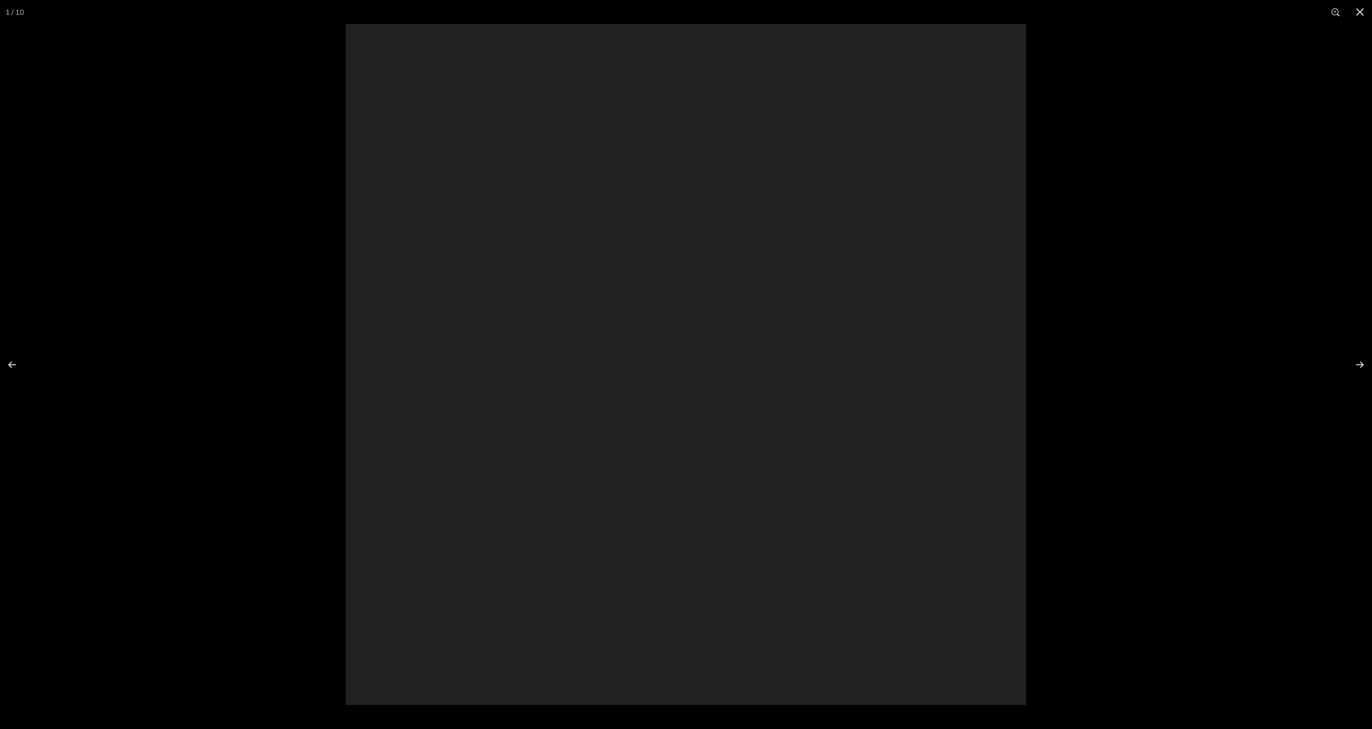
click at [464, 487] on div at bounding box center [686, 364] width 680 height 680
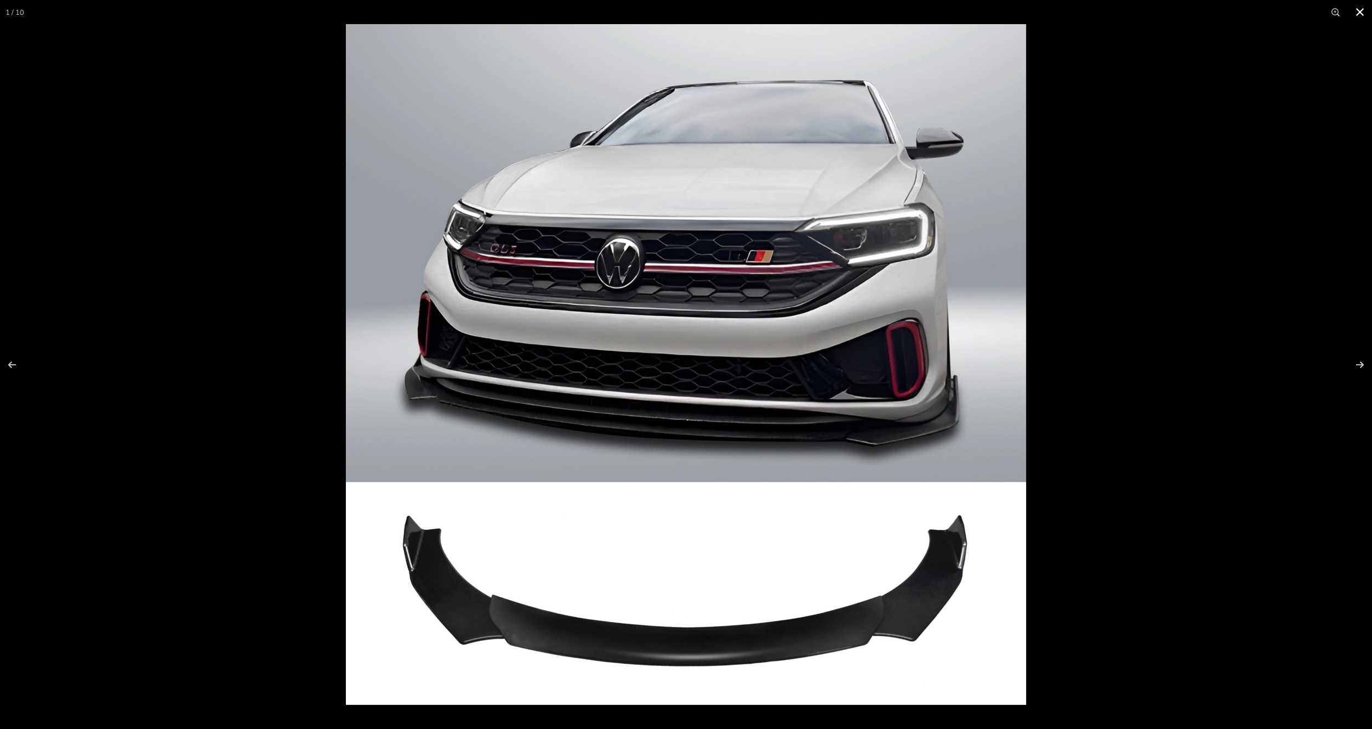
click at [1358, 14] on button at bounding box center [1360, 12] width 24 height 24
